Goal: Information Seeking & Learning: Learn about a topic

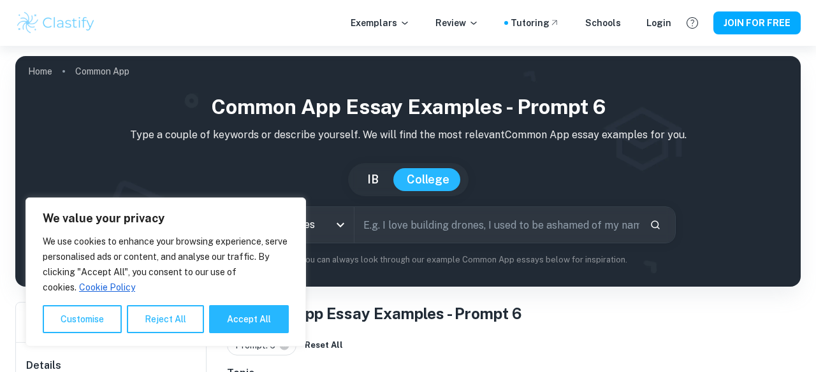
scroll to position [103, 0]
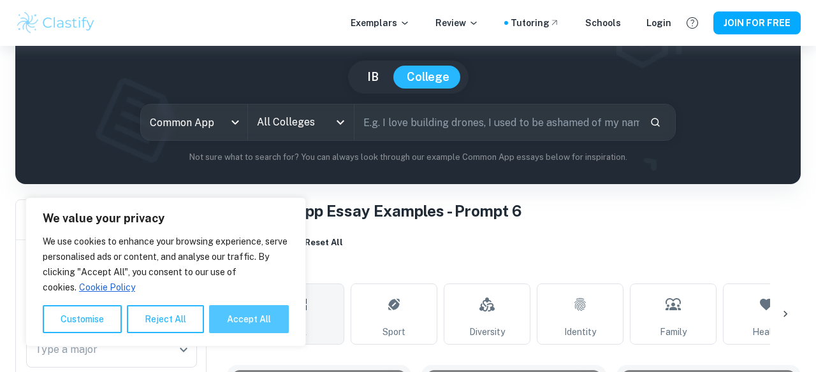
click at [269, 315] on button "Accept All" at bounding box center [249, 319] width 80 height 28
checkbox input "true"
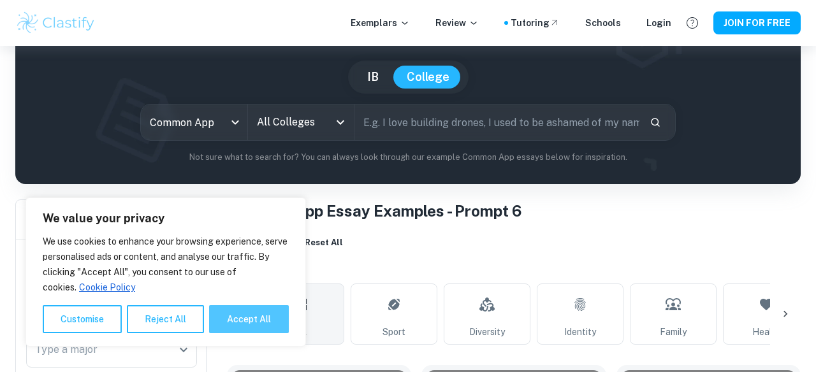
checkbox input "true"
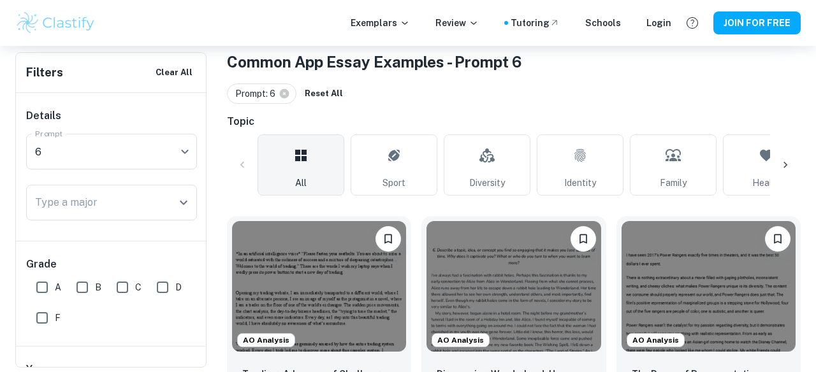
scroll to position [253, 0]
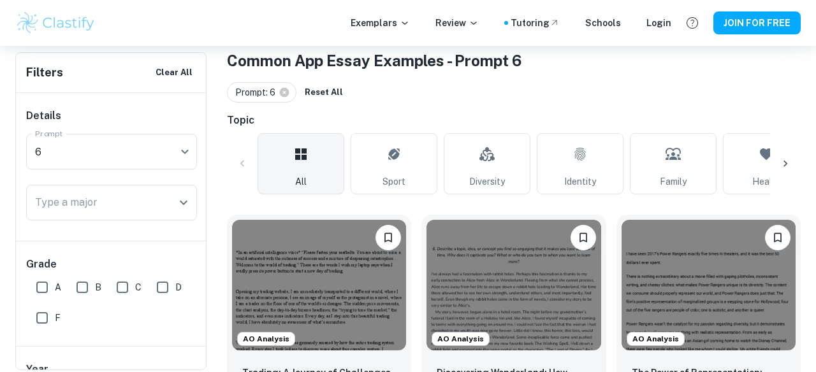
click at [789, 168] on icon at bounding box center [785, 163] width 13 height 13
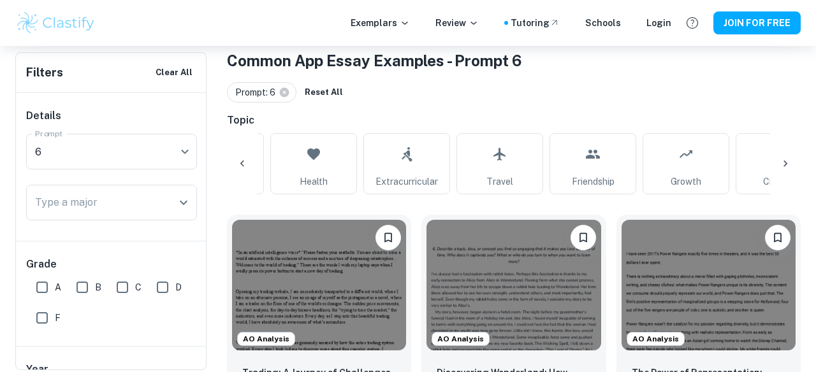
scroll to position [0, 512]
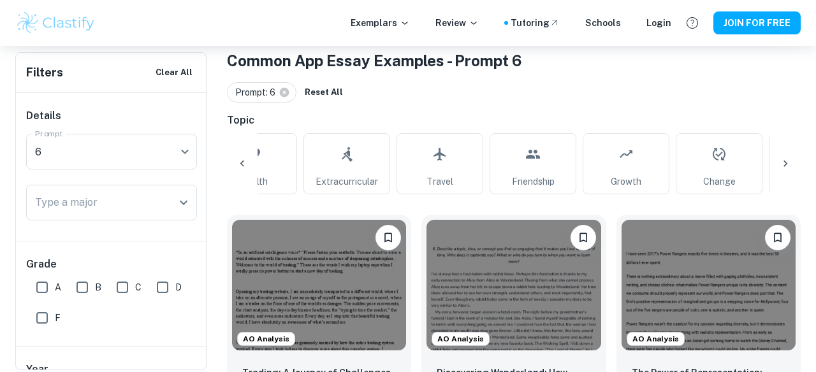
click at [789, 168] on icon at bounding box center [785, 163] width 13 height 13
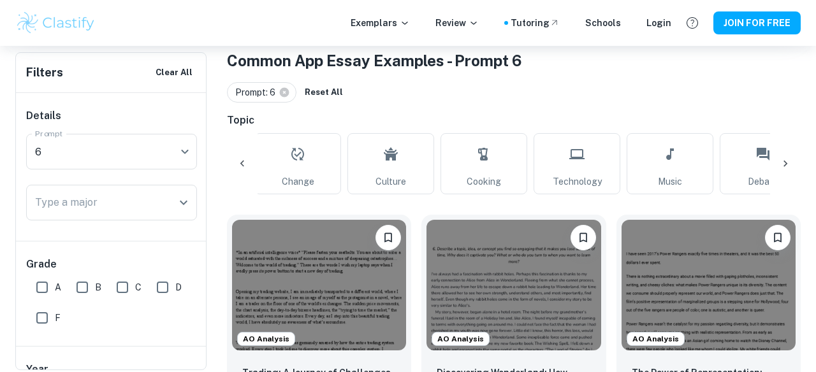
scroll to position [0, 1024]
click at [789, 168] on icon at bounding box center [785, 163] width 13 height 13
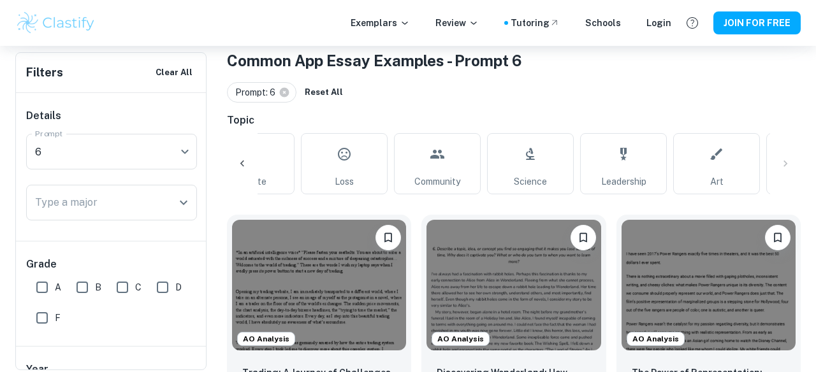
scroll to position [0, 1528]
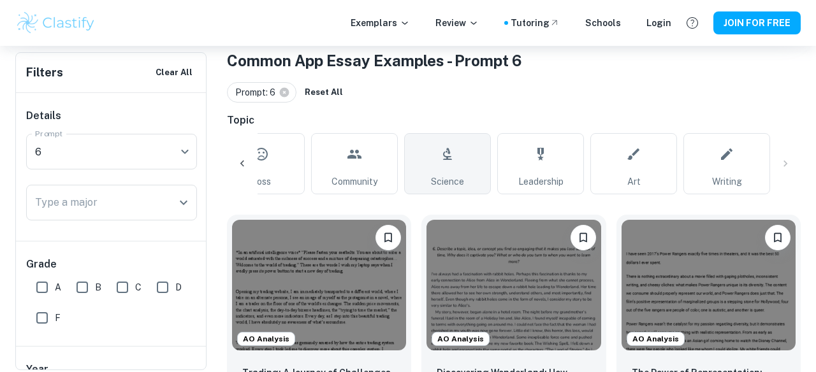
click at [437, 180] on span "Science" at bounding box center [447, 182] width 33 height 14
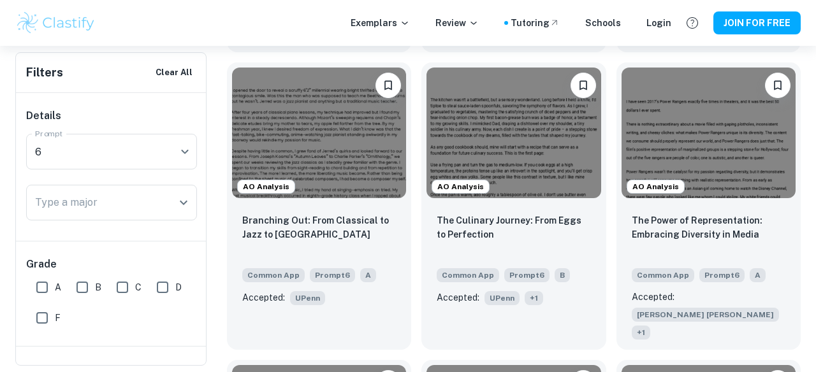
scroll to position [1456, 0]
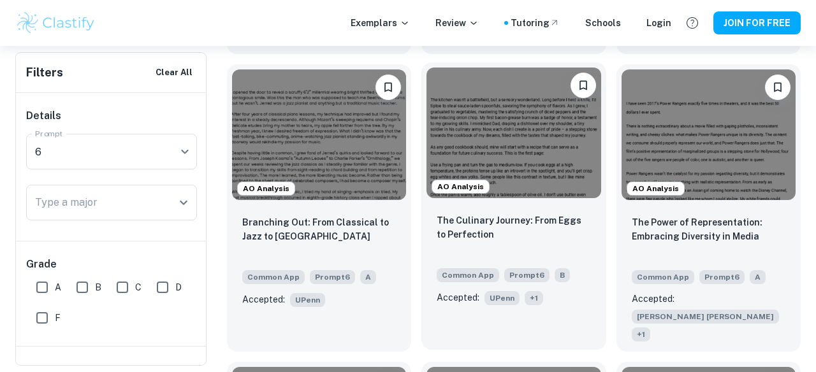
click at [483, 130] on img at bounding box center [513, 133] width 174 height 131
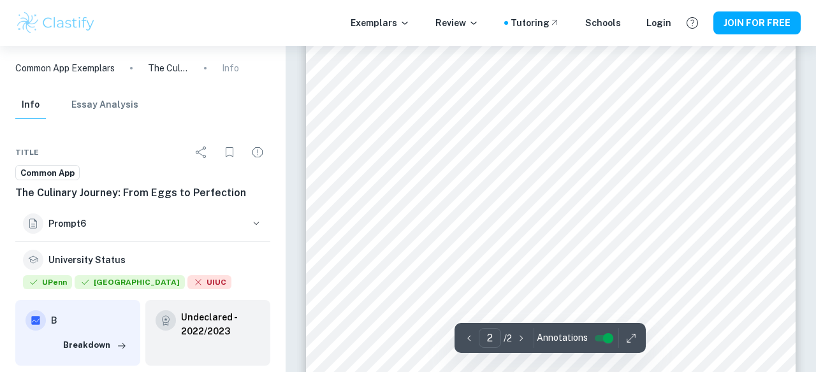
scroll to position [1051, 0]
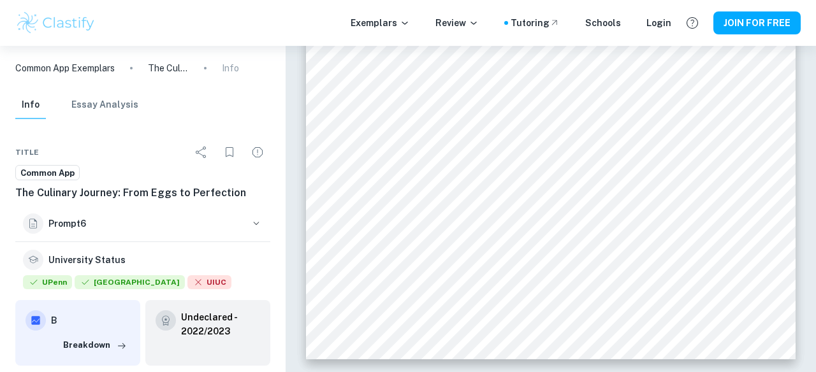
type input "1"
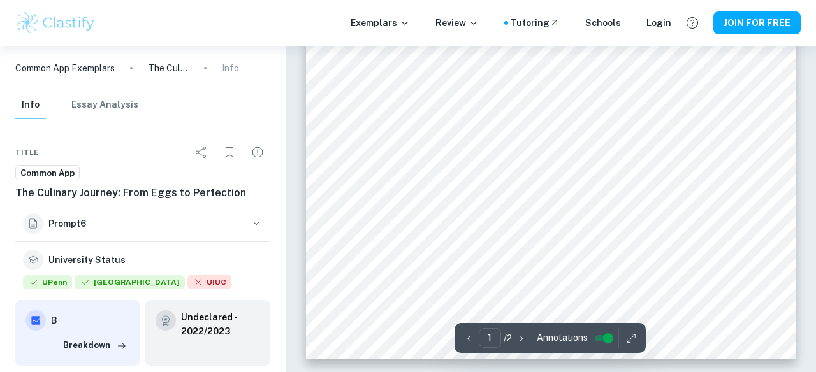
scroll to position [0, 0]
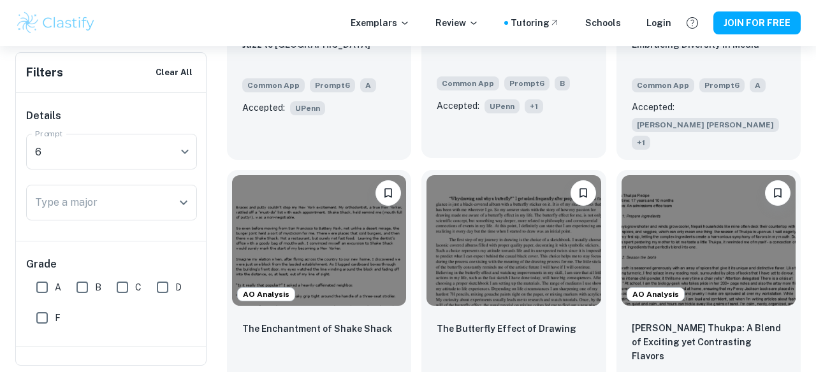
scroll to position [1664, 0]
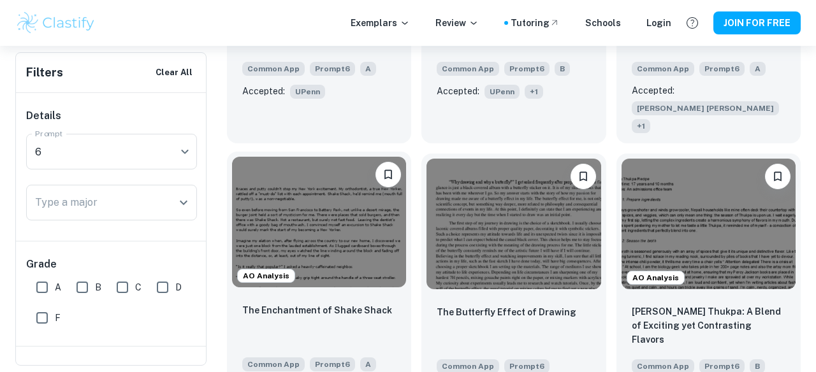
click at [378, 208] on img at bounding box center [319, 222] width 174 height 131
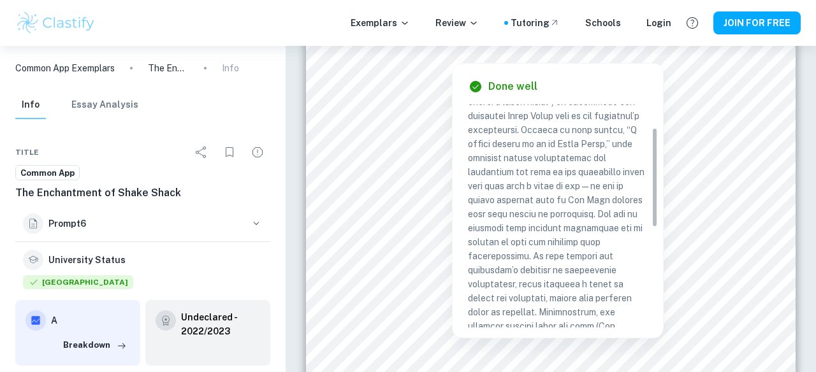
scroll to position [51, 0]
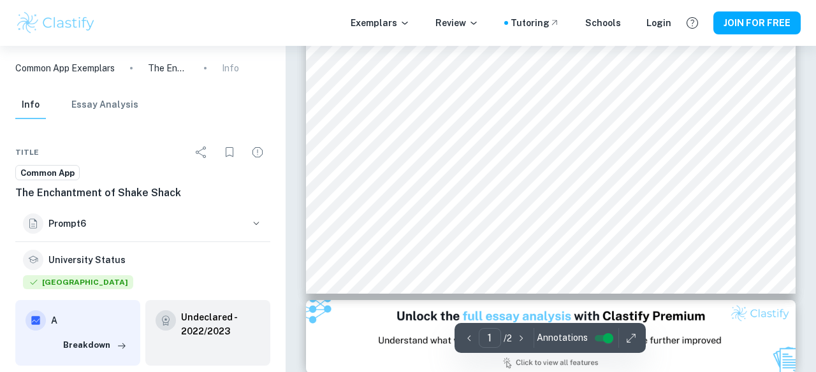
type input "2"
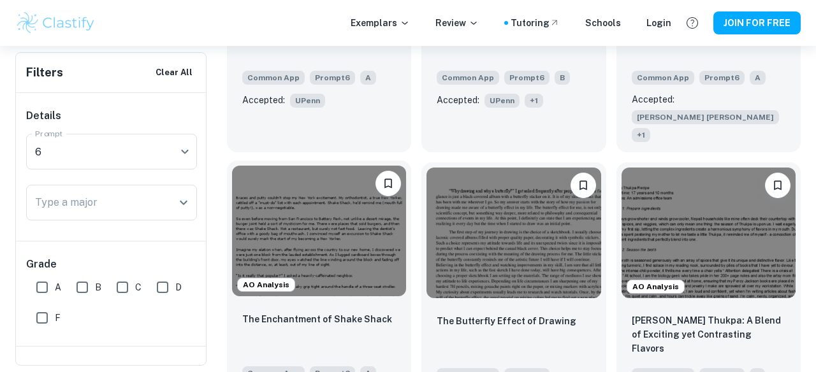
scroll to position [1664, 0]
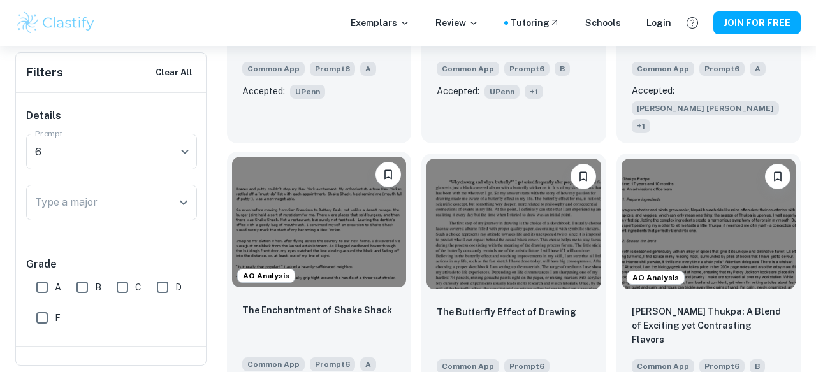
click at [366, 357] on span "A" at bounding box center [368, 364] width 16 height 14
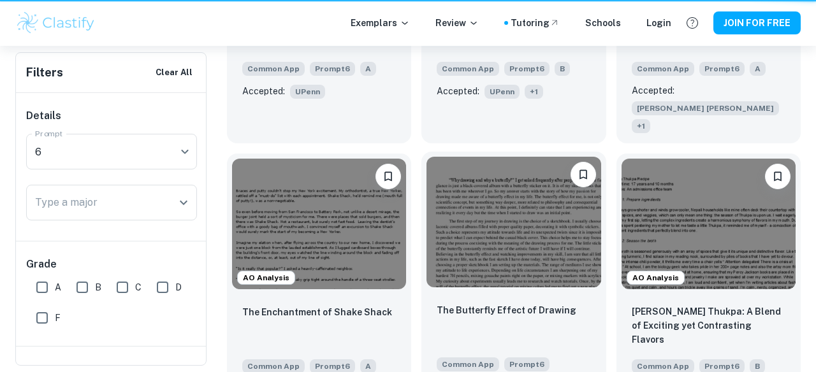
scroll to position [0, 1188]
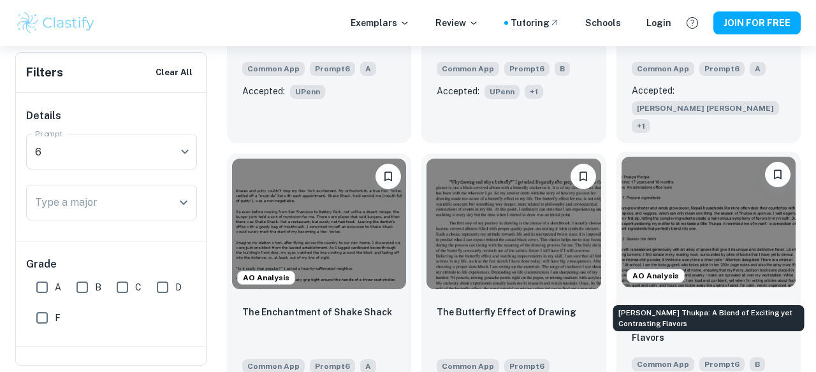
click at [684, 303] on p "[PERSON_NAME] Thukpa: A Blend of Exciting yet Contrasting Flavors" at bounding box center [708, 324] width 154 height 42
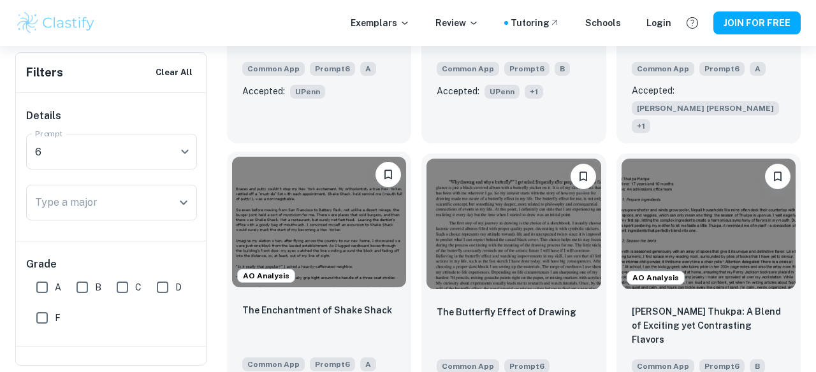
scroll to position [1500, 0]
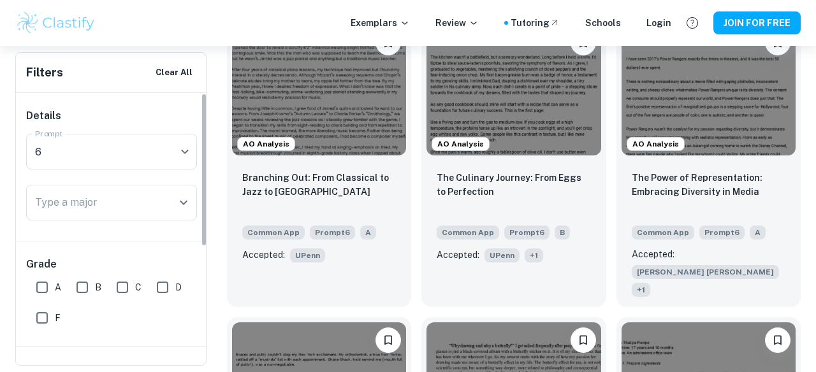
click at [49, 294] on input "A" at bounding box center [41, 287] width 25 height 25
checkbox input "true"
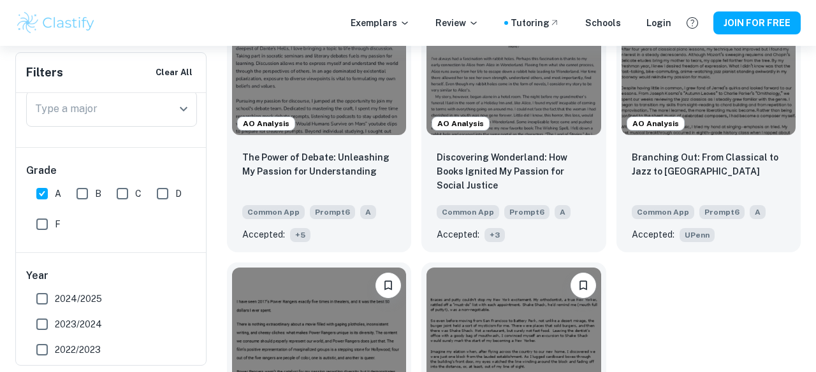
scroll to position [564, 0]
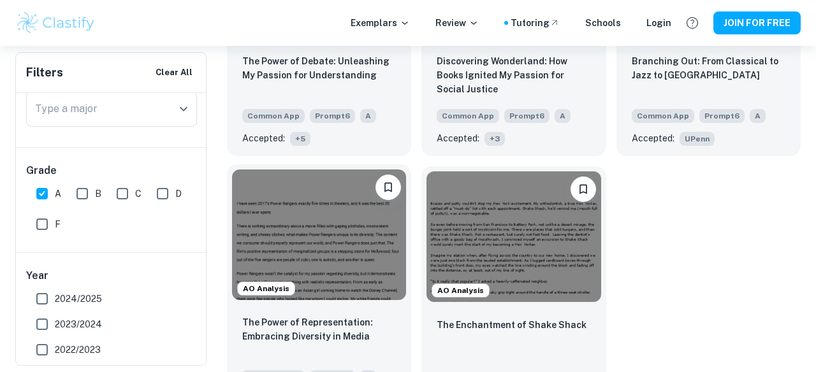
click at [284, 260] on img at bounding box center [319, 234] width 174 height 131
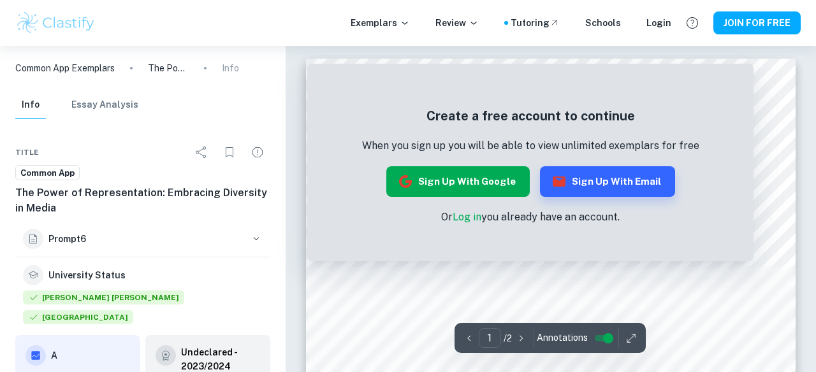
click at [512, 176] on button "Sign up with Google" at bounding box center [457, 181] width 143 height 31
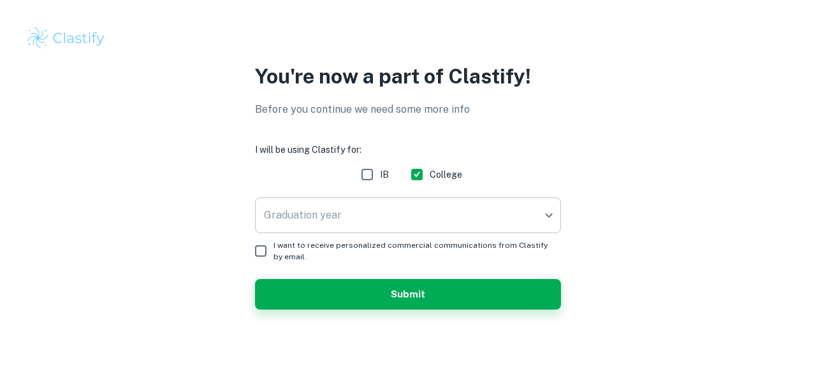
click at [466, 208] on body "We value your privacy We use cookies to enhance your browsing experience, serve…" at bounding box center [408, 186] width 816 height 372
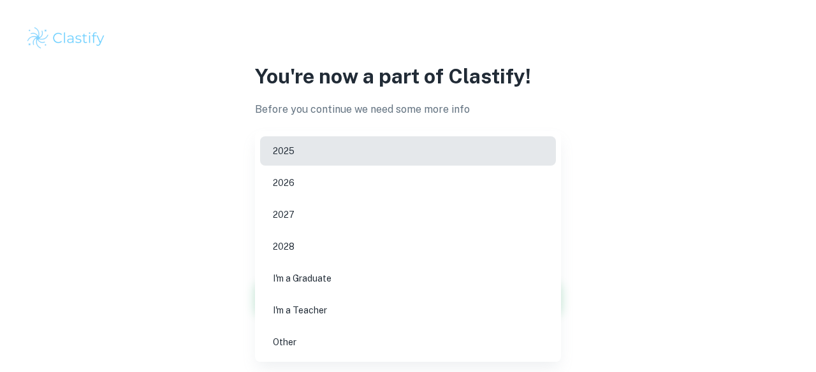
click at [491, 183] on li "2026" at bounding box center [408, 182] width 296 height 29
type input "2026"
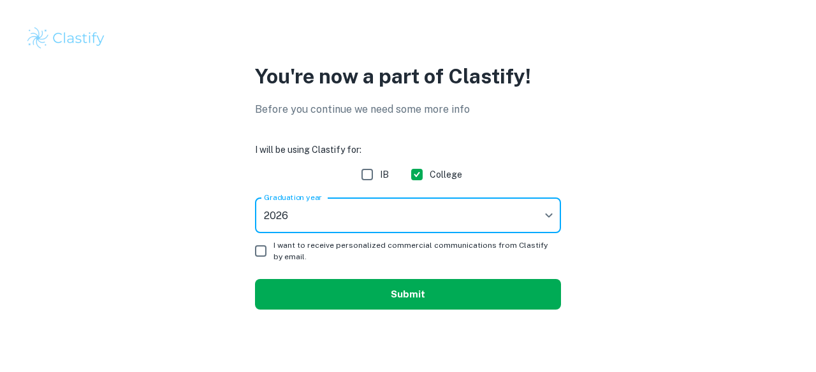
click at [456, 287] on button "Submit" at bounding box center [408, 294] width 306 height 31
